Goal: Obtain resource: Obtain resource

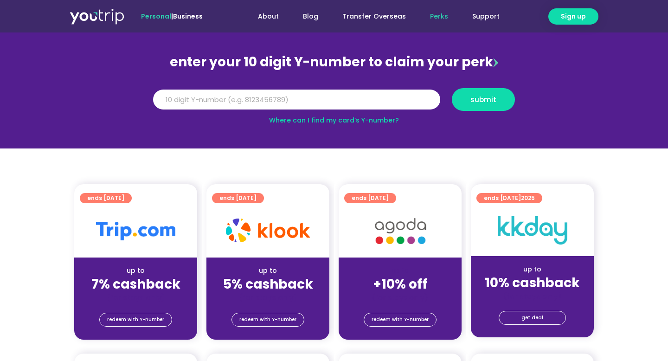
scroll to position [81, 0]
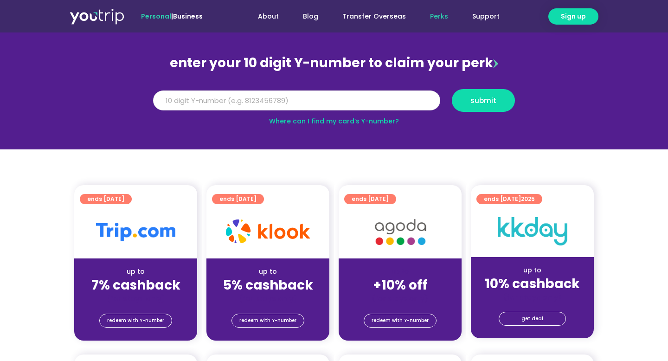
click at [242, 91] on input "Y Number" at bounding box center [296, 101] width 287 height 20
click at [242, 93] on input "Y Number" at bounding box center [296, 101] width 287 height 20
type input "8155605872"
click at [479, 97] on span "submit" at bounding box center [484, 100] width 26 height 7
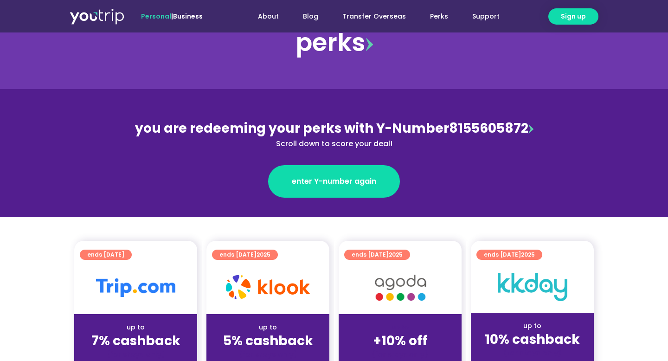
scroll to position [163, 0]
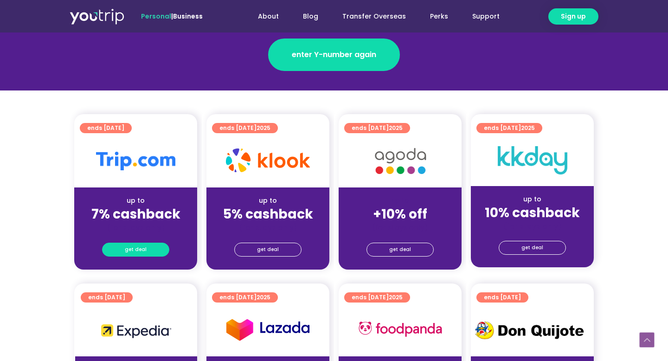
click at [141, 253] on span "get deal" at bounding box center [136, 249] width 22 height 13
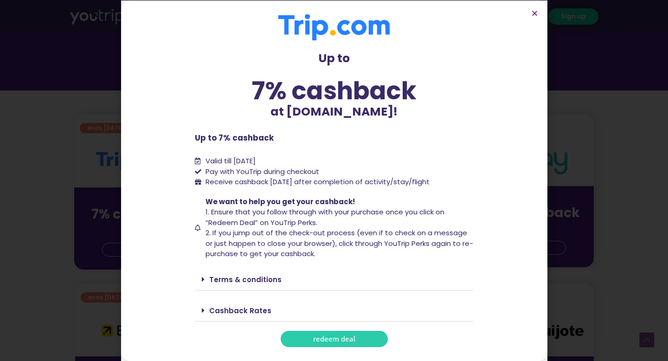
click at [304, 336] on link "redeem deal" at bounding box center [334, 339] width 107 height 16
